Goal: Task Accomplishment & Management: Use online tool/utility

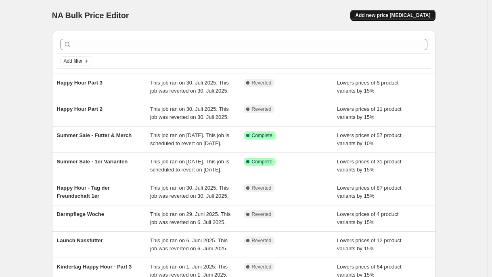
click at [407, 13] on span "Add new price [MEDICAL_DATA]" at bounding box center [392, 15] width 75 height 6
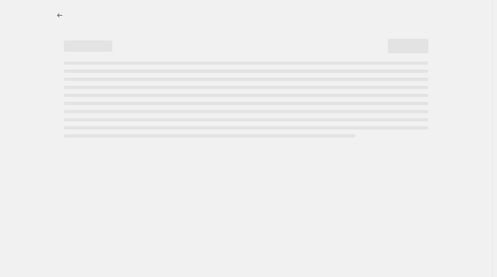
select select "percentage"
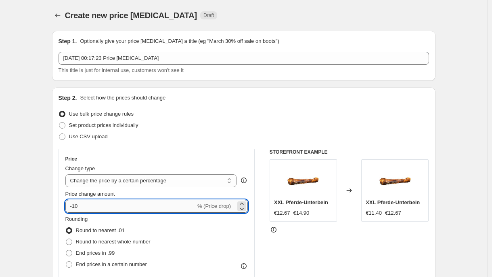
click at [114, 211] on input "-10" at bounding box center [130, 205] width 130 height 13
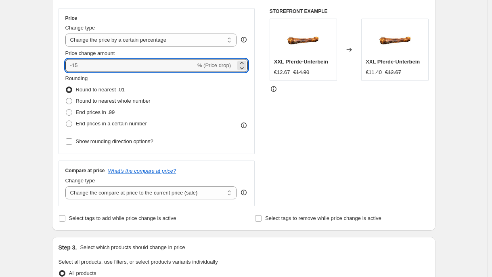
scroll to position [143, 0]
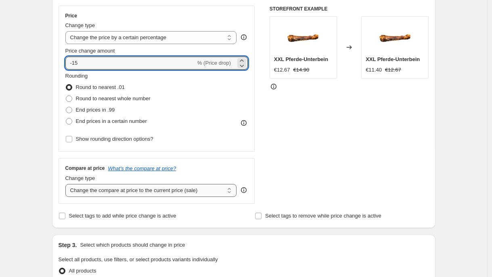
type input "-15"
click at [149, 192] on select "Change the compare at price to the current price (sale) Change the compare at p…" at bounding box center [151, 190] width 172 height 13
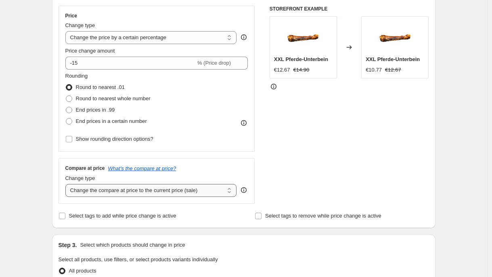
select select "no_change"
click at [67, 184] on select "Change the compare at price to the current price (sale) Change the compare at p…" at bounding box center [151, 190] width 172 height 13
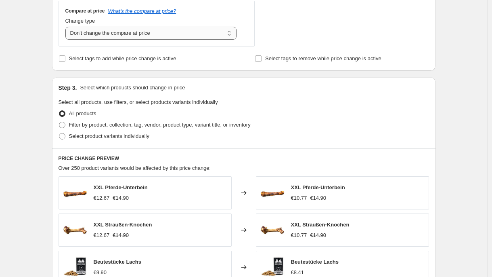
scroll to position [304, 0]
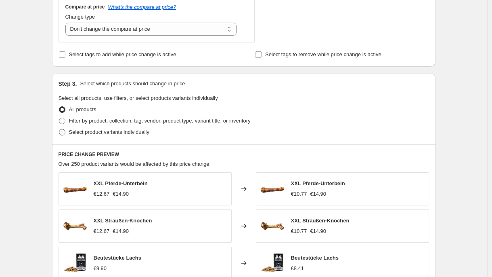
drag, startPoint x: 149, startPoint y: 192, endPoint x: 124, endPoint y: 130, distance: 67.4
click at [124, 130] on span "Select product variants individually" at bounding box center [109, 132] width 80 height 6
click at [59, 129] on input "Select product variants individually" at bounding box center [59, 129] width 0 height 0
radio input "true"
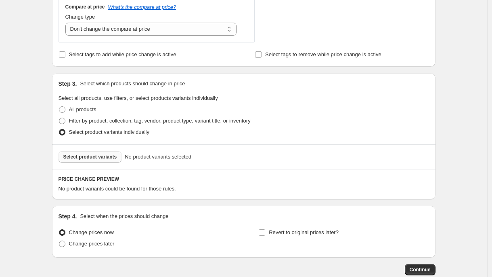
drag, startPoint x: 124, startPoint y: 130, endPoint x: 117, endPoint y: 155, distance: 26.0
click at [117, 155] on span "Select product variants" at bounding box center [90, 156] width 54 height 6
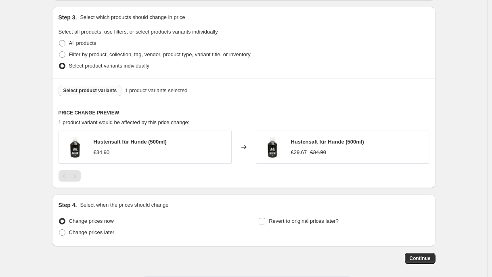
scroll to position [407, 0]
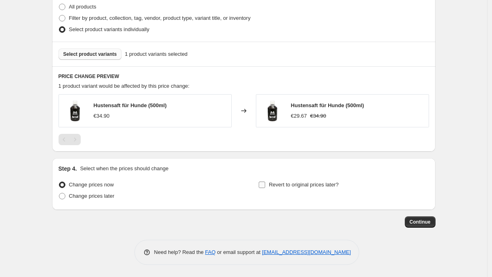
click at [304, 184] on span "Revert to original prices later?" at bounding box center [304, 184] width 70 height 6
click at [265, 184] on input "Revert to original prices later?" at bounding box center [262, 184] width 6 height 6
checkbox input "true"
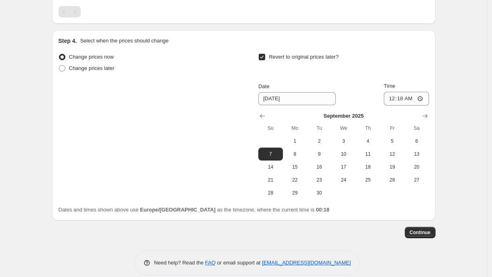
scroll to position [545, 0]
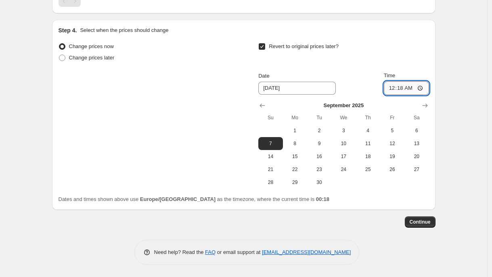
click at [402, 88] on input "00:18" at bounding box center [406, 88] width 45 height 14
type input "23:59"
click at [409, 220] on button "Continue" at bounding box center [420, 221] width 31 height 11
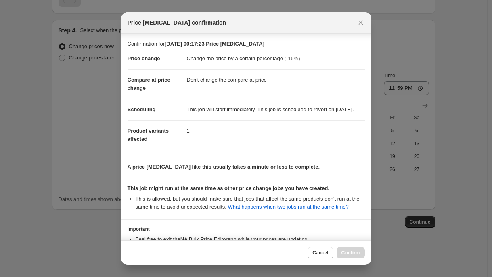
scroll to position [80, 0]
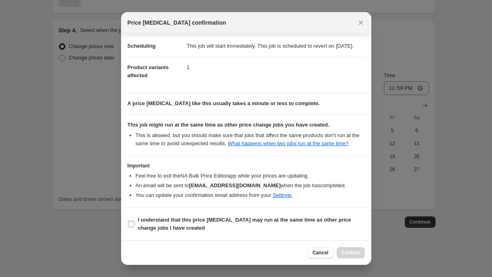
click at [198, 218] on b "I understand that this price [MEDICAL_DATA] may run at the same time as other p…" at bounding box center [244, 223] width 213 height 14
click at [134, 220] on input "I understand that this price [MEDICAL_DATA] may run at the same time as other p…" at bounding box center [131, 223] width 6 height 6
checkbox input "true"
click at [347, 253] on span "Confirm" at bounding box center [351, 252] width 19 height 6
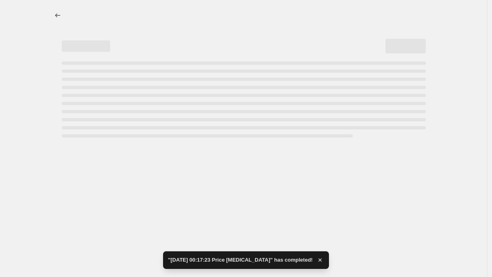
select select "percentage"
select select "no_change"
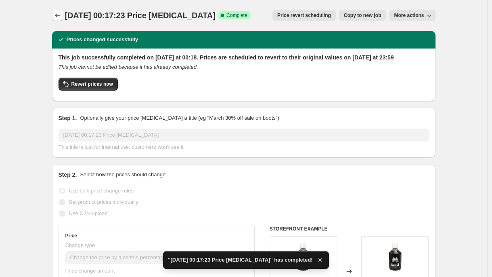
click at [57, 16] on icon "Price change jobs" at bounding box center [58, 15] width 8 height 8
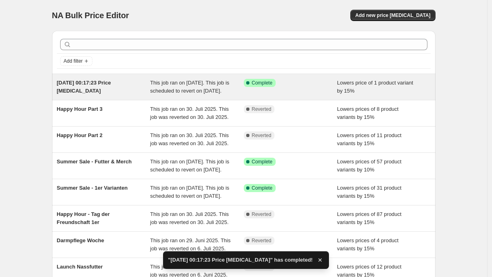
drag, startPoint x: 401, startPoint y: 13, endPoint x: 244, endPoint y: 107, distance: 183.1
click at [243, 107] on div "NA Bulk Price Editor. This page is ready NA Bulk Price Editor Add new price [ME…" at bounding box center [243, 208] width 403 height 416
click at [145, 92] on div "[DATE] 00:17:23 Price [MEDICAL_DATA]" at bounding box center [104, 87] width 94 height 16
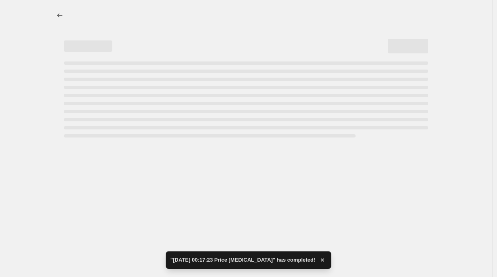
select select "percentage"
select select "no_change"
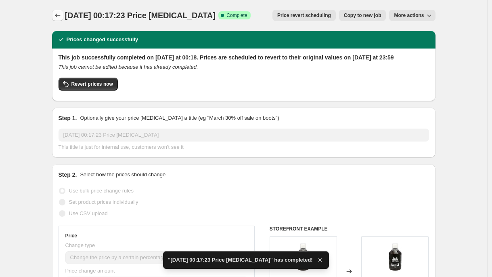
click at [62, 13] on icon "Price change jobs" at bounding box center [58, 15] width 8 height 8
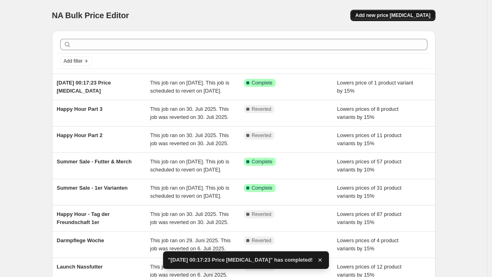
click at [401, 14] on span "Add new price [MEDICAL_DATA]" at bounding box center [392, 15] width 75 height 6
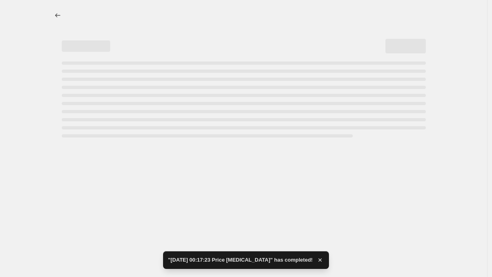
select select "percentage"
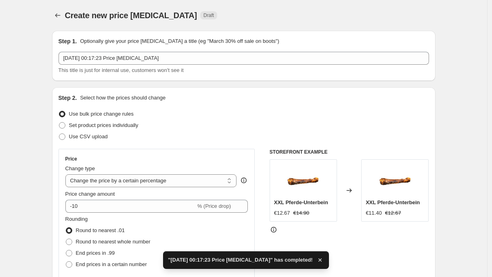
scroll to position [29, 0]
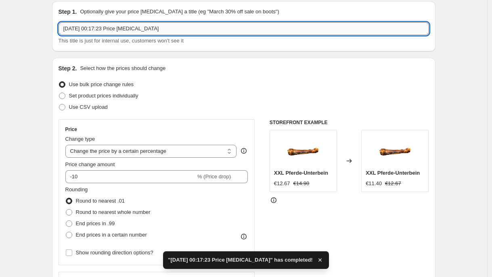
drag, startPoint x: 172, startPoint y: 25, endPoint x: 60, endPoint y: 25, distance: 111.8
click at [60, 25] on input "[DATE] 00:17:23 Price [MEDICAL_DATA]" at bounding box center [244, 28] width 371 height 13
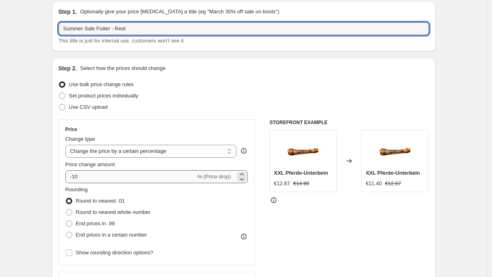
type input "Summer Sale Futter - Rest"
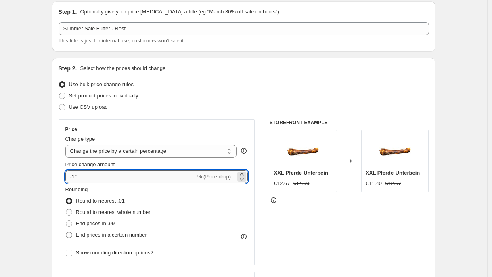
click at [116, 176] on input "-10" at bounding box center [130, 176] width 130 height 13
click at [223, 99] on div "Set product prices individually" at bounding box center [244, 95] width 371 height 11
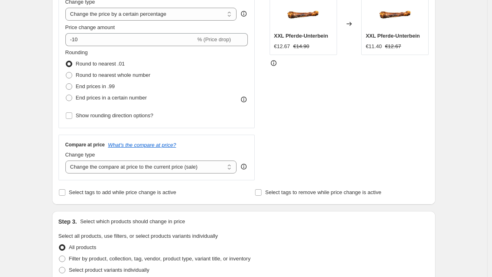
scroll to position [168, 0]
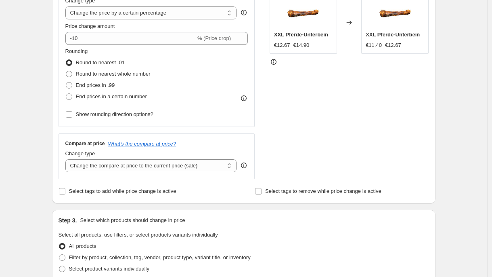
click at [173, 184] on div "Step 2. Select how the prices should change Use bulk price change rules Set pro…" at bounding box center [244, 61] width 371 height 270
click at [173, 155] on div "Change type" at bounding box center [151, 153] width 172 height 8
click at [171, 162] on select "Change the compare at price to the current price (sale) Change the compare at p…" at bounding box center [151, 165] width 172 height 13
select select "no_change"
click at [67, 159] on select "Change the compare at price to the current price (sale) Change the compare at p…" at bounding box center [151, 165] width 172 height 13
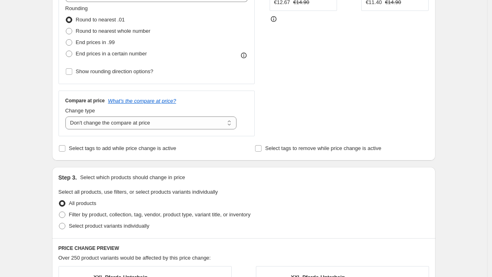
scroll to position [249, 0]
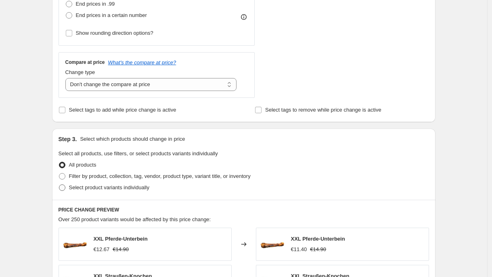
click at [141, 182] on label "Select product variants individually" at bounding box center [104, 187] width 91 height 11
click at [59, 184] on input "Select product variants individually" at bounding box center [59, 184] width 0 height 0
radio input "true"
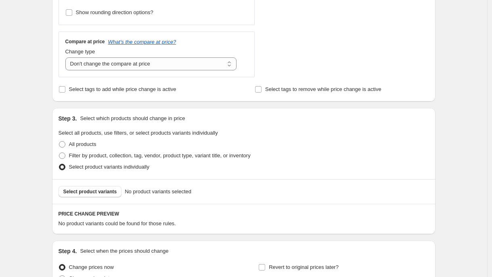
scroll to position [352, 0]
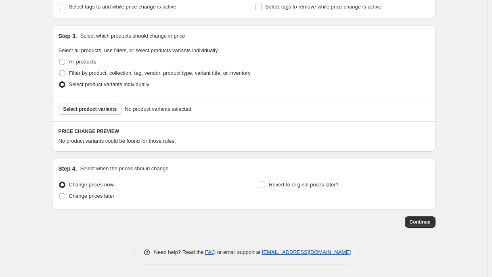
click at [113, 109] on span "Select product variants" at bounding box center [90, 109] width 54 height 6
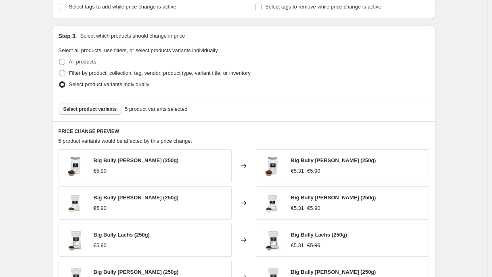
click at [97, 110] on span "Select product variants" at bounding box center [90, 109] width 54 height 6
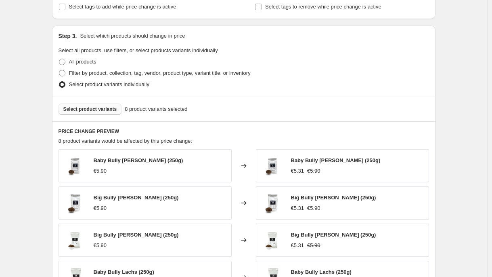
click at [108, 111] on span "Select product variants" at bounding box center [90, 109] width 54 height 6
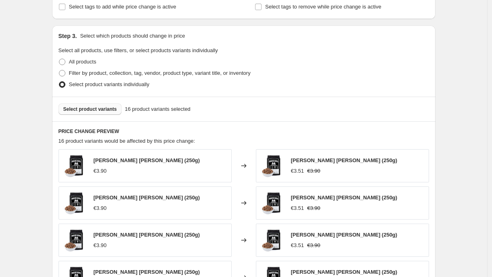
click at [114, 107] on span "Select product variants" at bounding box center [90, 109] width 54 height 6
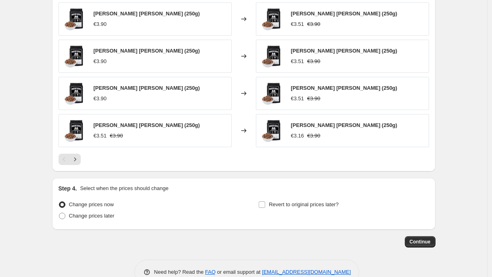
scroll to position [555, 0]
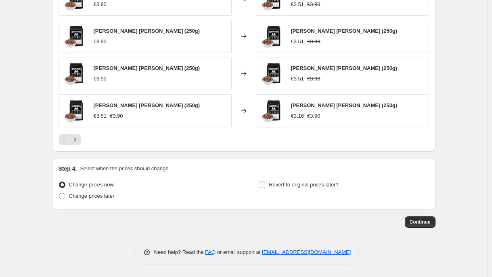
click at [322, 182] on span "Revert to original prices later?" at bounding box center [304, 184] width 70 height 6
click at [265, 182] on input "Revert to original prices later?" at bounding box center [262, 184] width 6 height 6
checkbox input "true"
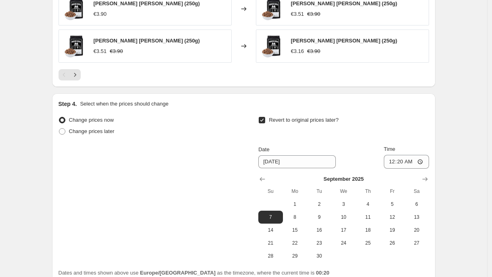
scroll to position [624, 0]
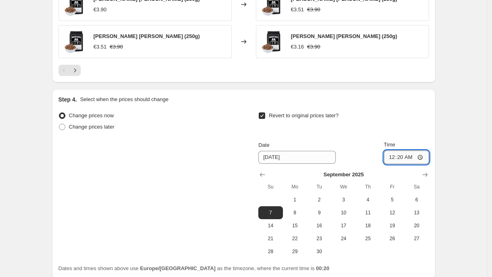
click at [398, 157] on input "00:20" at bounding box center [406, 157] width 45 height 14
type input "23:59"
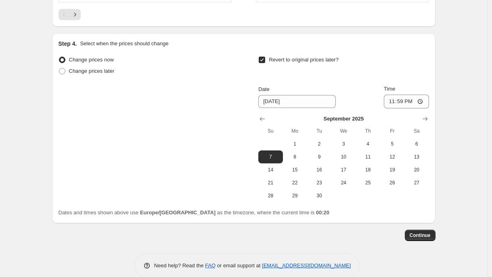
scroll to position [693, 0]
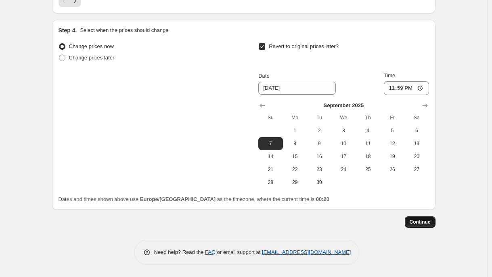
click at [425, 226] on button "Continue" at bounding box center [420, 221] width 31 height 11
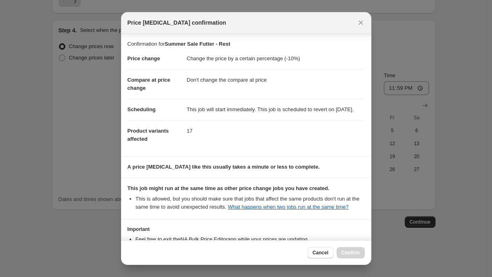
scroll to position [80, 0]
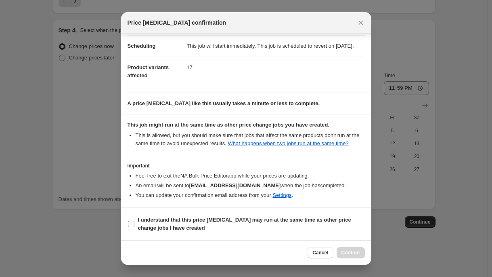
click at [153, 224] on span "I understand that this price [MEDICAL_DATA] may run at the same time as other p…" at bounding box center [251, 224] width 227 height 16
click at [134, 224] on input "I understand that this price [MEDICAL_DATA] may run at the same time as other p…" at bounding box center [131, 223] width 6 height 6
checkbox input "true"
click at [362, 259] on div "Cancel Confirm" at bounding box center [246, 252] width 250 height 25
click at [358, 252] on span "Confirm" at bounding box center [351, 252] width 19 height 6
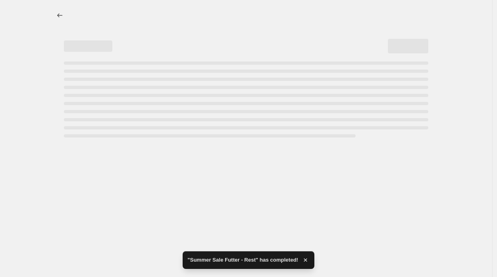
select select "percentage"
select select "no_change"
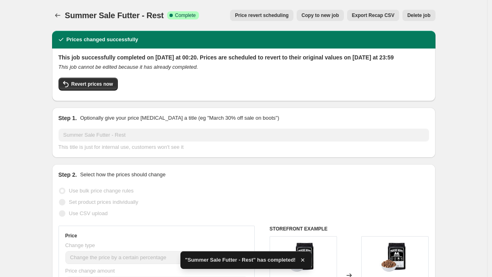
click at [61, 13] on icon "Price change jobs" at bounding box center [58, 15] width 8 height 8
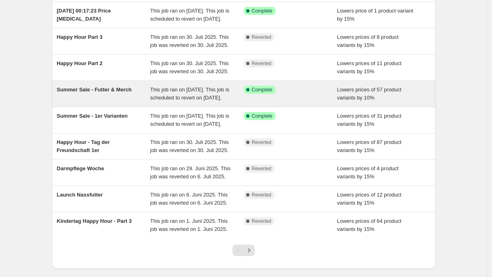
scroll to position [99, 0]
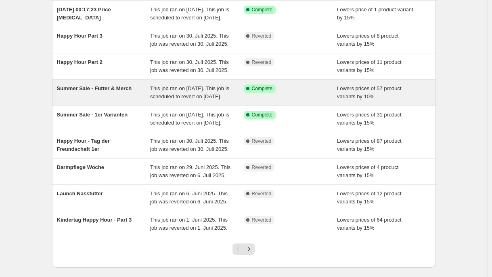
click at [146, 101] on div "Summer Sale - Futter & Merch" at bounding box center [104, 92] width 94 height 16
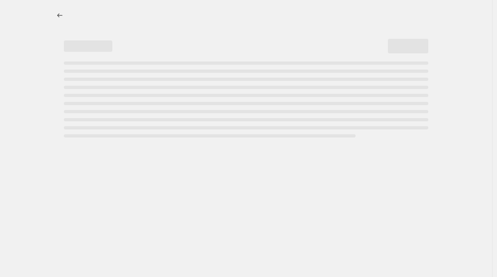
select select "percentage"
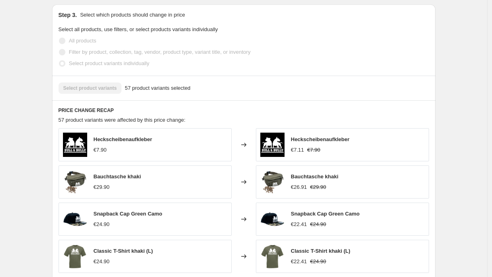
scroll to position [390, 0]
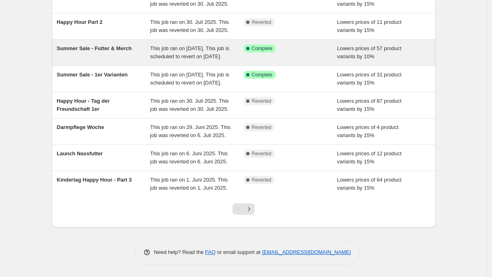
scroll to position [190, 0]
